Goal: Information Seeking & Learning: Learn about a topic

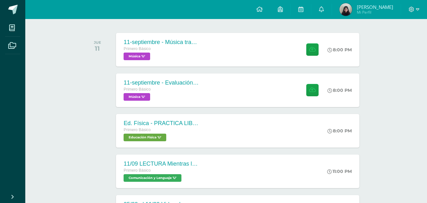
scroll to position [198, 0]
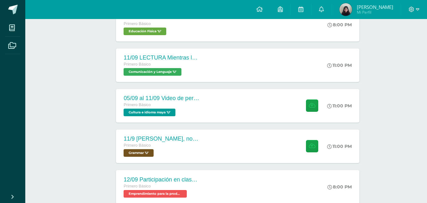
drag, startPoint x: 148, startPoint y: 110, endPoint x: 99, endPoint y: 152, distance: 64.8
click at [99, 152] on div "SEPTIEMBRE JUE 11 11-septiembre - Música tradicional de [GEOGRAPHIC_DATA] Prime…" at bounding box center [226, 159] width 286 height 496
click at [169, 156] on div "Primero Básico Grammar 'U'" at bounding box center [161, 149] width 77 height 15
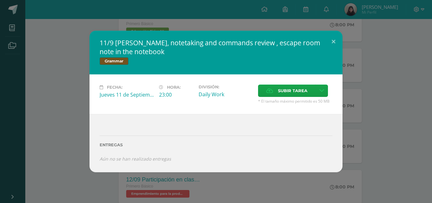
click at [87, 144] on div "11/9 [PERSON_NAME], notetaking and commands review , escape room note in the no…" at bounding box center [216, 101] width 427 height 141
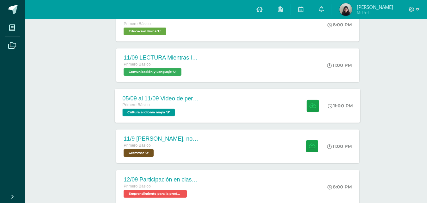
click at [175, 113] on span "Cultura e idioma maya 'U'" at bounding box center [149, 112] width 52 height 8
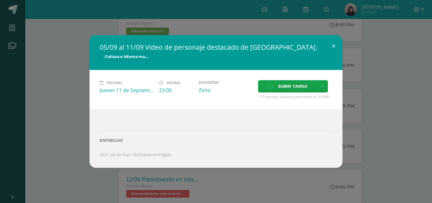
click at [73, 118] on div "05/09 al 11/09 Video de personaje destacado de [GEOGRAPHIC_DATA]. Cultura e idi…" at bounding box center [216, 101] width 427 height 132
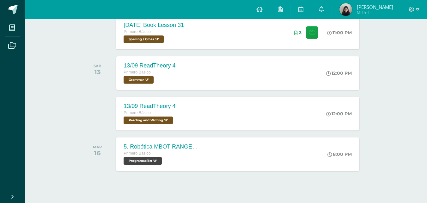
scroll to position [441, 0]
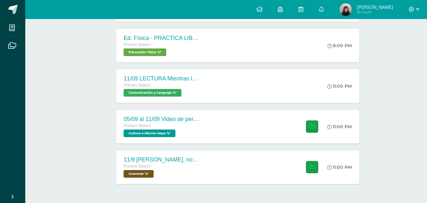
scroll to position [198, 0]
